Goal: Task Accomplishment & Management: Use online tool/utility

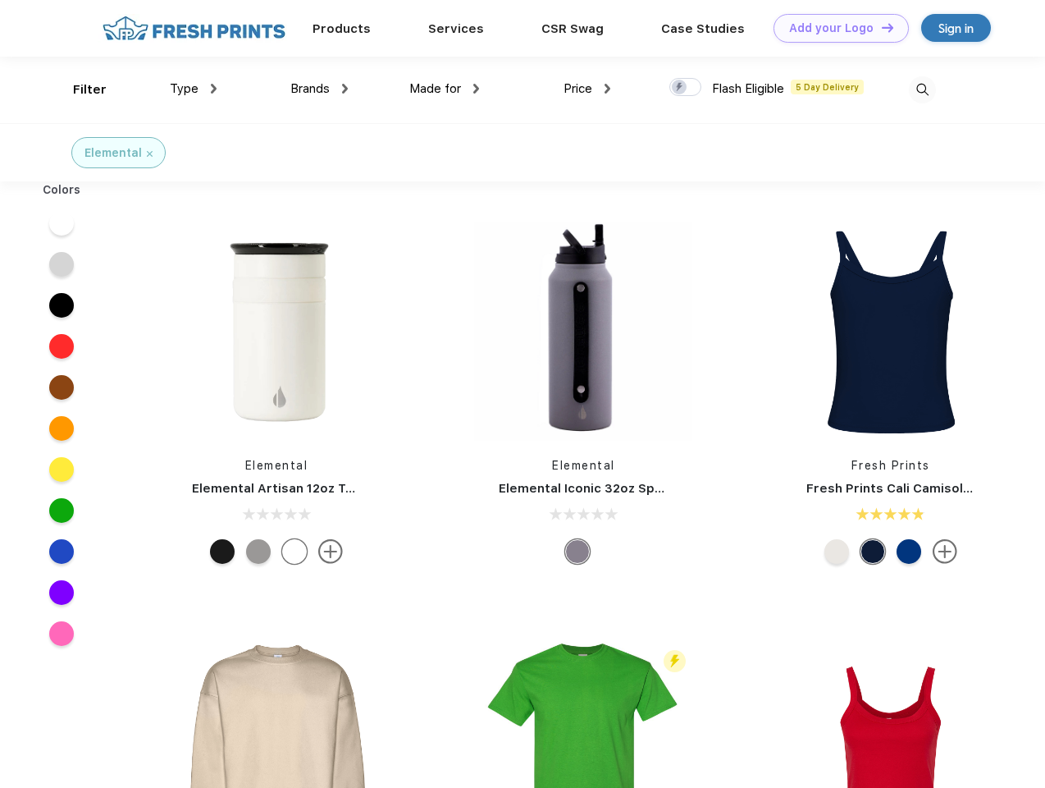
click at [835, 28] on link "Add your Logo Design Tool" at bounding box center [841, 28] width 135 height 29
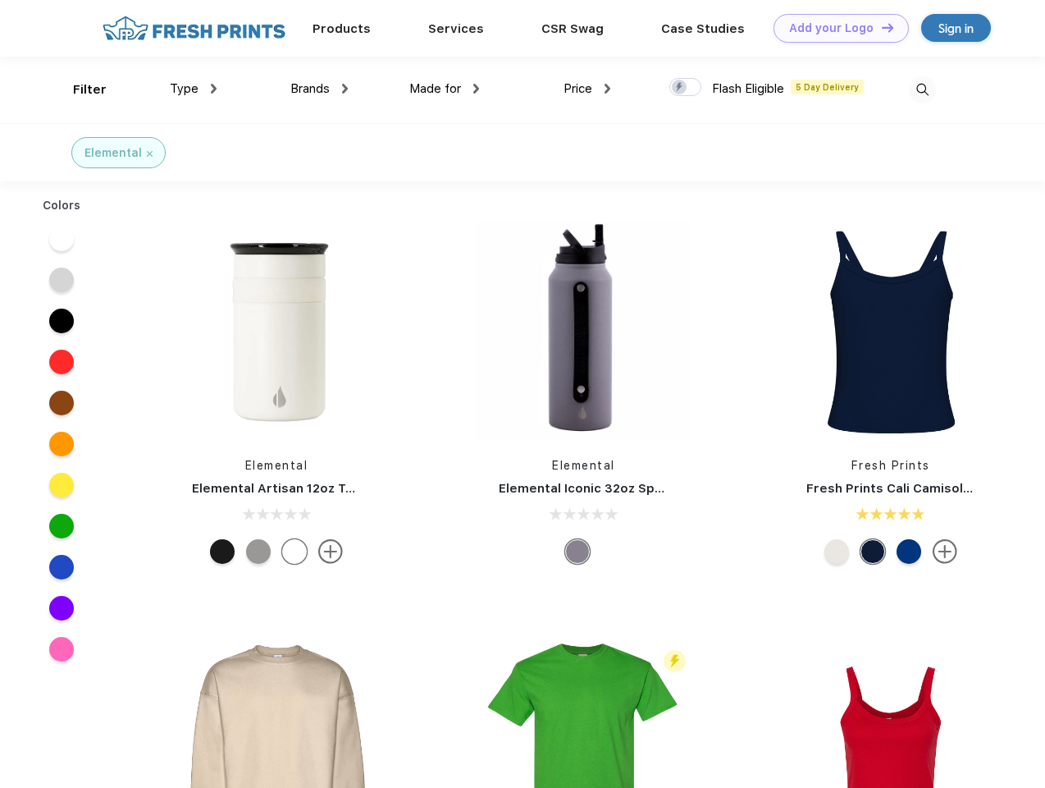
click at [0, 0] on div "Design Tool" at bounding box center [0, 0] width 0 height 0
click at [880, 27] on link "Add your Logo Design Tool" at bounding box center [841, 28] width 135 height 29
click at [79, 89] on div "Filter" at bounding box center [90, 89] width 34 height 19
click at [194, 89] on span "Type" at bounding box center [184, 88] width 29 height 15
click at [319, 89] on span "Brands" at bounding box center [309, 88] width 39 height 15
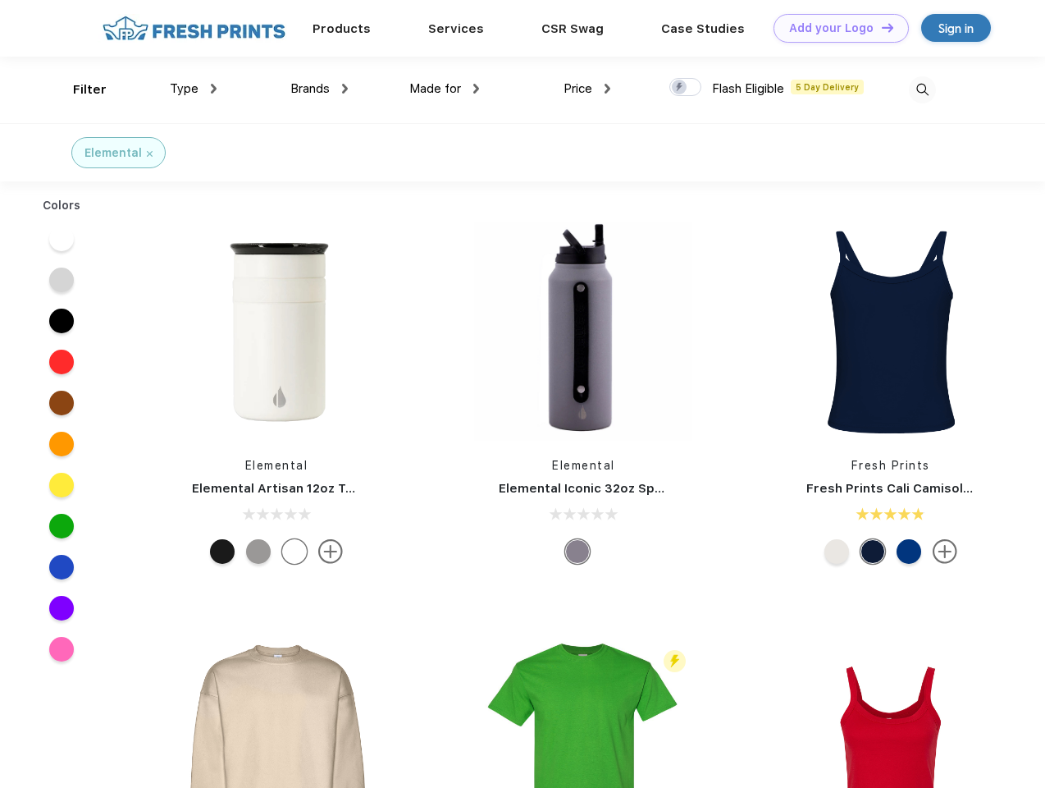
click at [445, 89] on span "Made for" at bounding box center [435, 88] width 52 height 15
click at [587, 89] on span "Price" at bounding box center [578, 88] width 29 height 15
click at [686, 88] on div at bounding box center [686, 87] width 32 height 18
click at [680, 88] on input "checkbox" at bounding box center [675, 82] width 11 height 11
click at [922, 89] on img at bounding box center [922, 89] width 27 height 27
